Goal: Find specific page/section: Find specific page/section

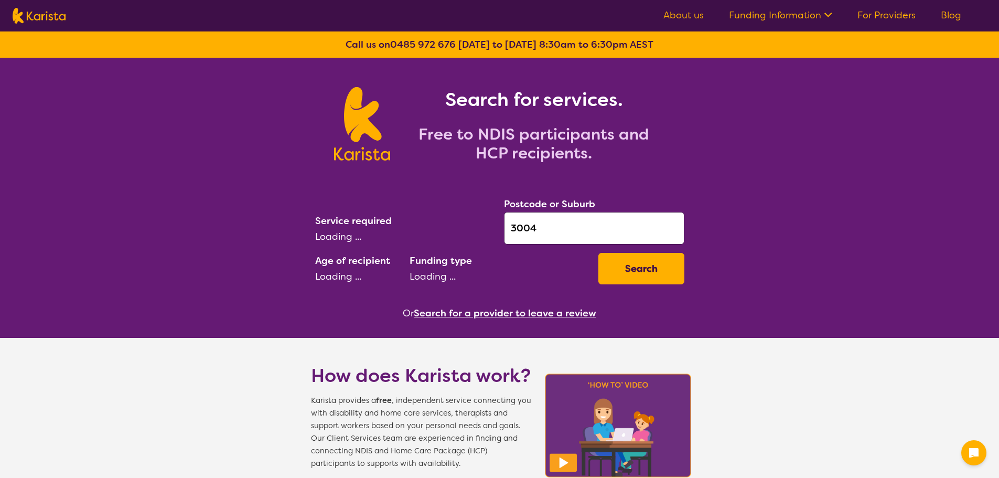
select select "AD"
select select "NDIS"
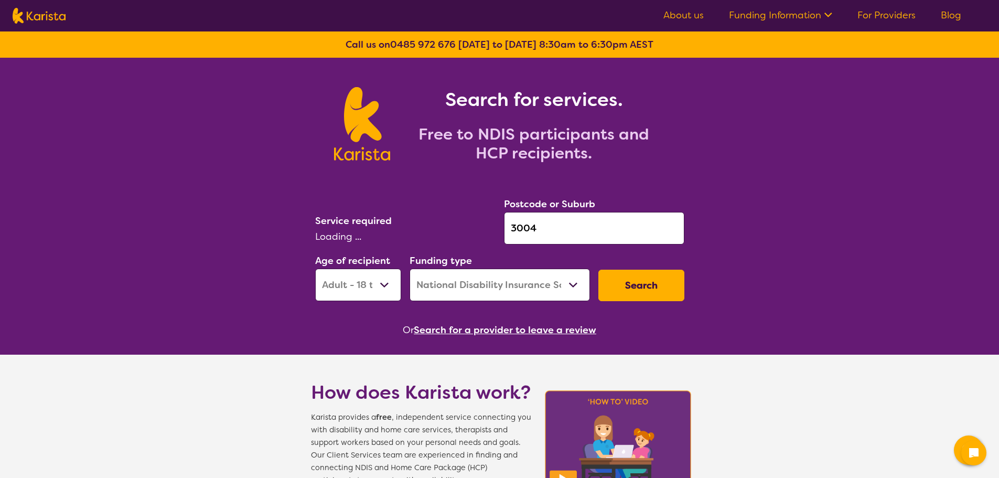
select select "[MEDICAL_DATA]"
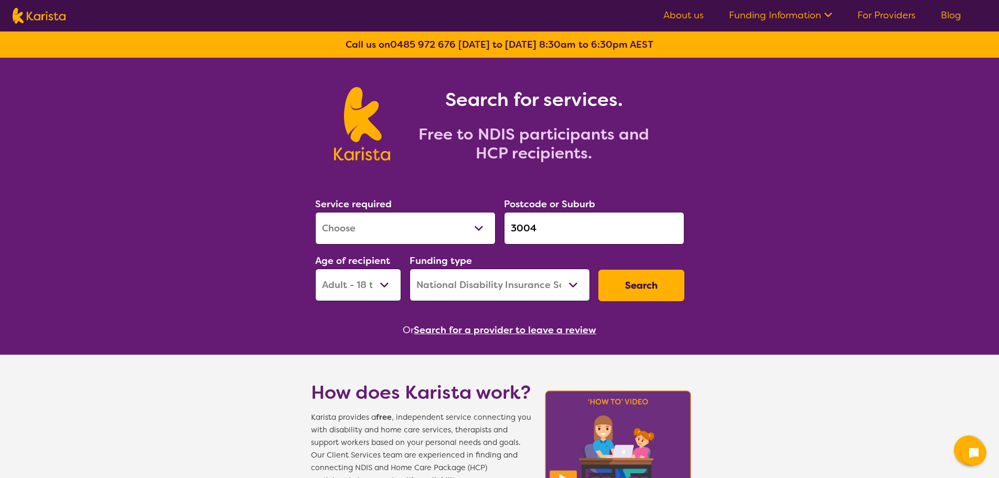
click at [504, 333] on button "Search for a provider to leave a review" at bounding box center [505, 330] width 183 height 16
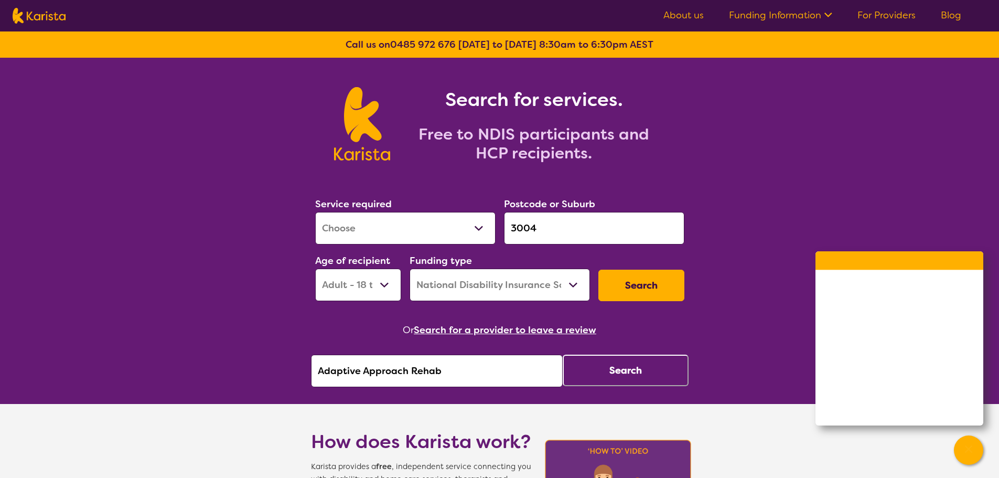
drag, startPoint x: 357, startPoint y: 374, endPoint x: 310, endPoint y: 374, distance: 47.2
click at [310, 374] on section "Service required Allied Health Assistant Assessment (ADHD or Autism) Behaviour …" at bounding box center [499, 277] width 403 height 220
type input "Concentric"
click button "Search" at bounding box center [626, 370] width 126 height 31
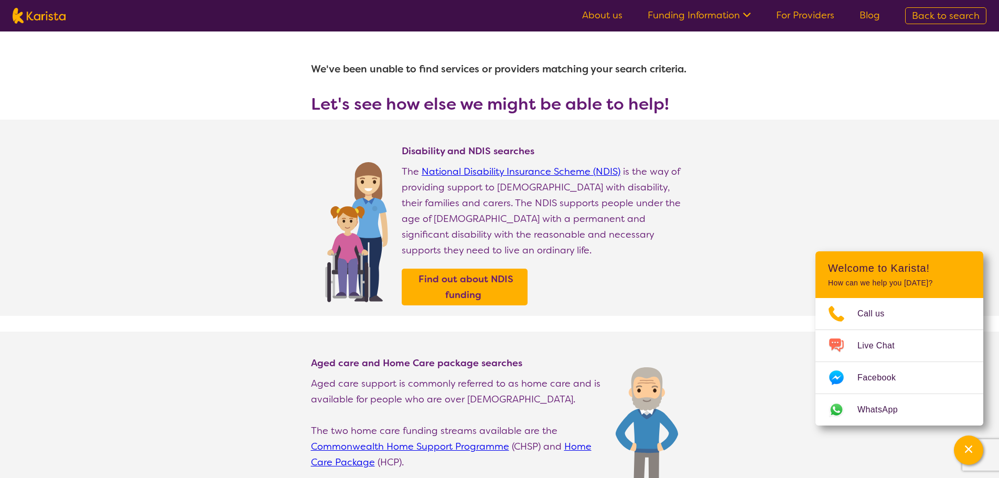
select select "[MEDICAL_DATA]"
select select "AD"
select select "NDIS"
